Goal: Task Accomplishment & Management: Manage account settings

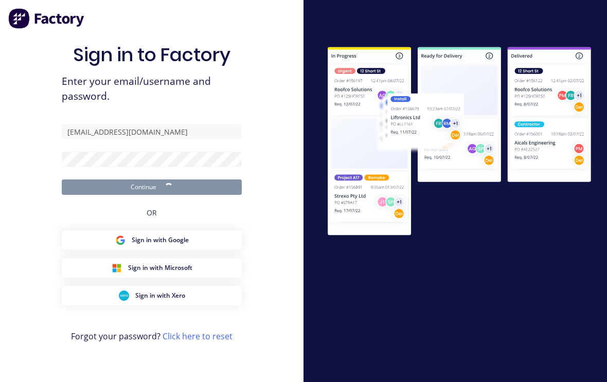
scroll to position [17, 0]
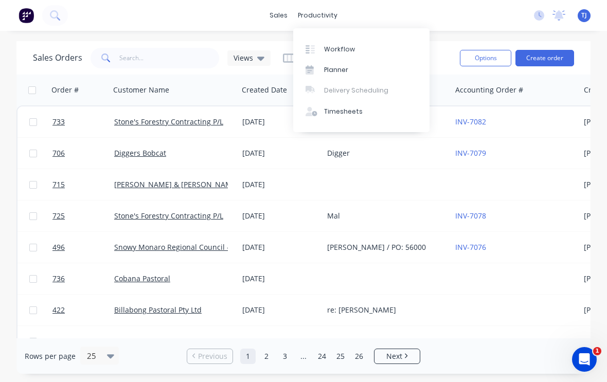
click at [340, 48] on div "Workflow" at bounding box center [339, 49] width 31 height 9
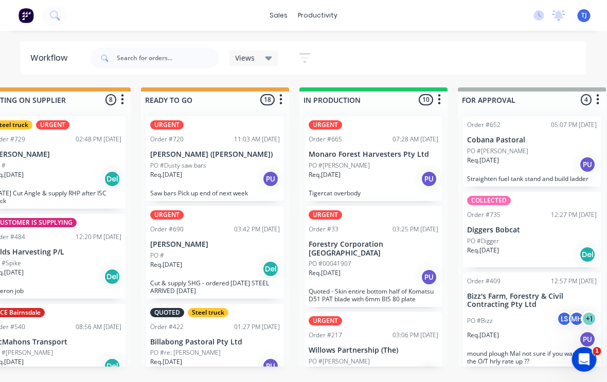
scroll to position [0, 357]
click at [367, 158] on p "Monaro Forest Harvesters Pty Ltd" at bounding box center [373, 154] width 130 height 9
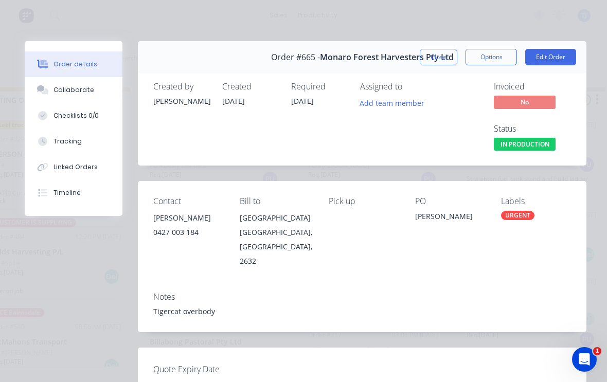
click at [554, 62] on button "Edit Order" at bounding box center [550, 57] width 51 height 16
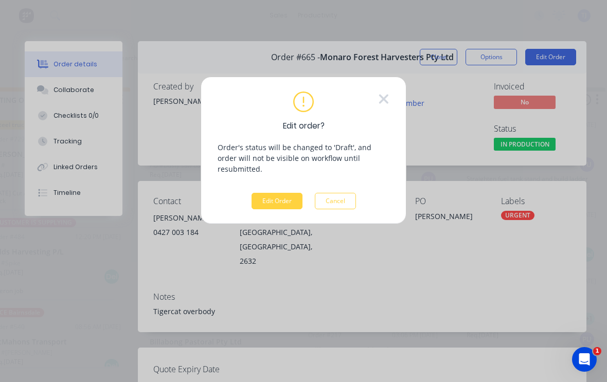
click at [283, 193] on button "Edit Order" at bounding box center [277, 201] width 51 height 16
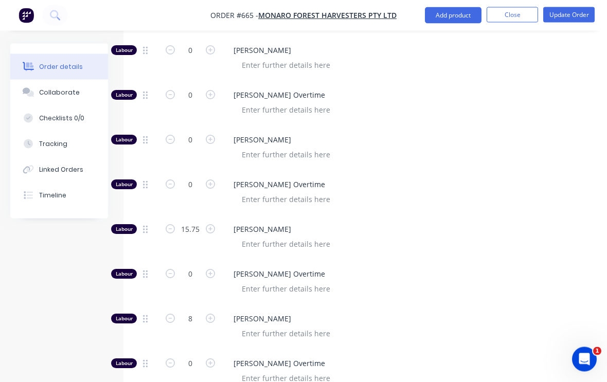
scroll to position [483, 0]
click at [213, 269] on icon "button" at bounding box center [210, 273] width 9 height 9
type input "1"
click at [191, 222] on input "15.75" at bounding box center [190, 229] width 27 height 15
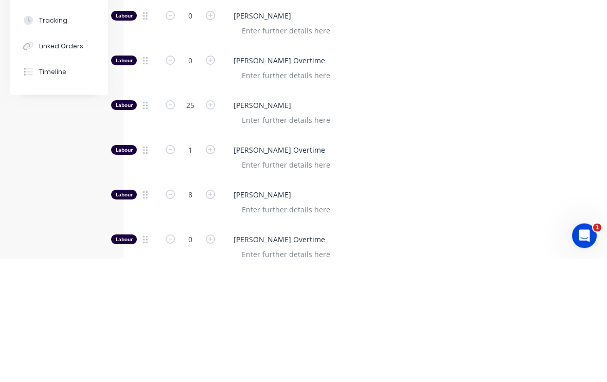
scroll to position [607, 0]
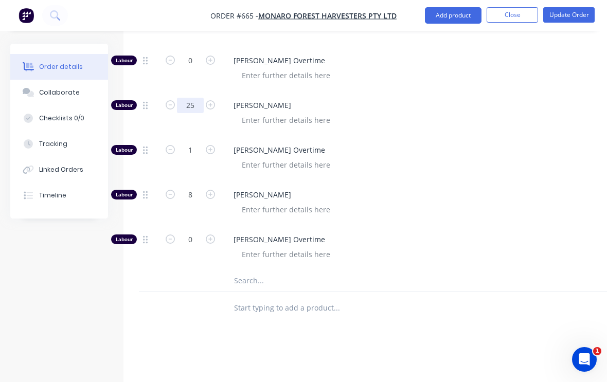
type input "25"
click at [573, 15] on button "Update Order" at bounding box center [568, 14] width 51 height 15
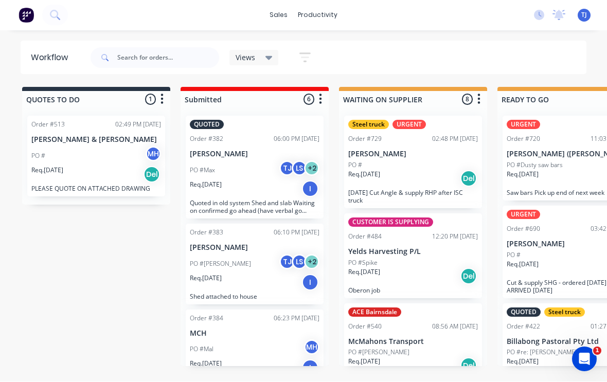
scroll to position [1, 0]
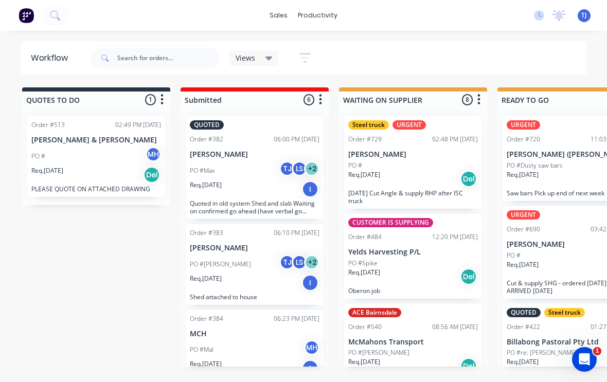
click at [583, 18] on span "TJ" at bounding box center [584, 15] width 6 height 9
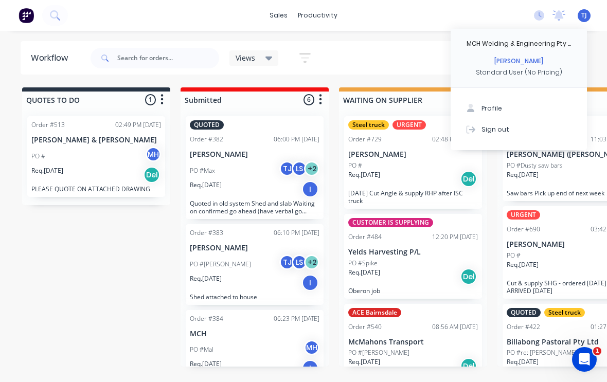
click at [507, 124] on button "Sign out" at bounding box center [519, 129] width 136 height 21
